Goal: Task Accomplishment & Management: Manage account settings

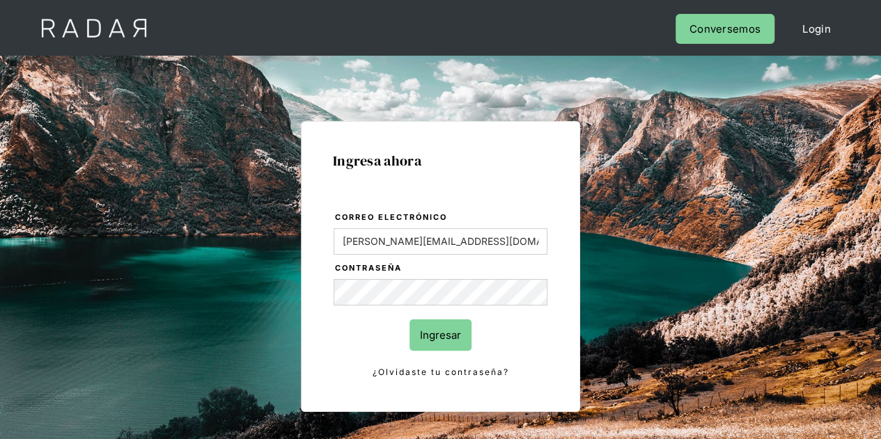
click at [435, 342] on input "Ingresar" at bounding box center [441, 335] width 62 height 31
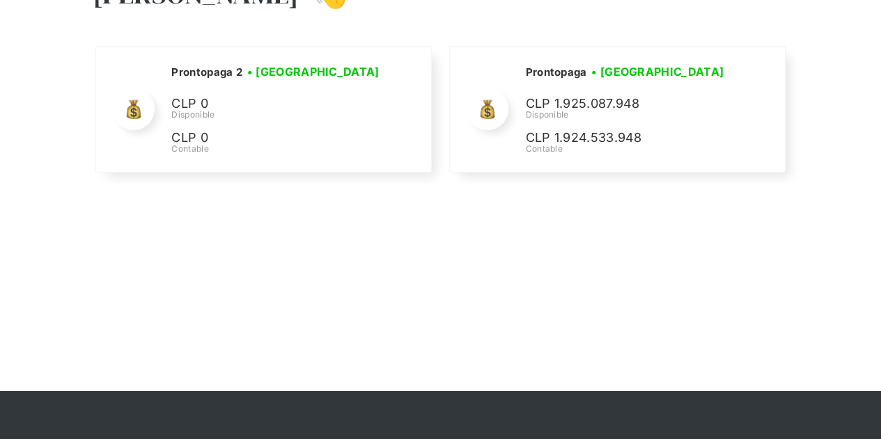
scroll to position [139, 0]
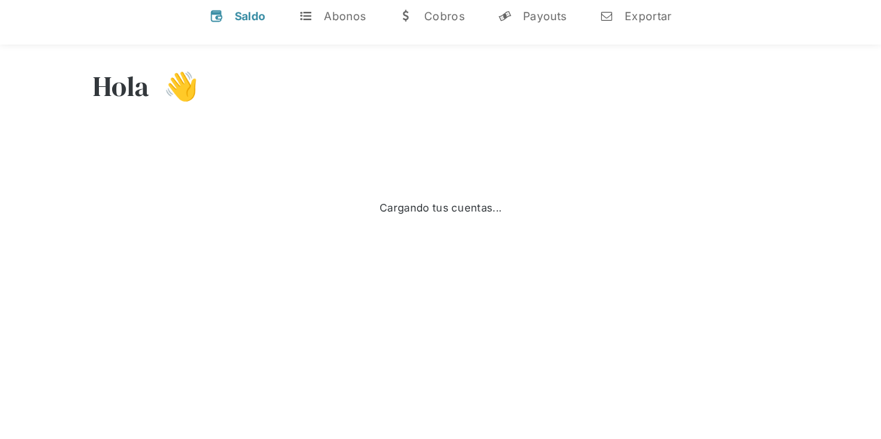
scroll to position [70, 0]
